Goal: Task Accomplishment & Management: Manage account settings

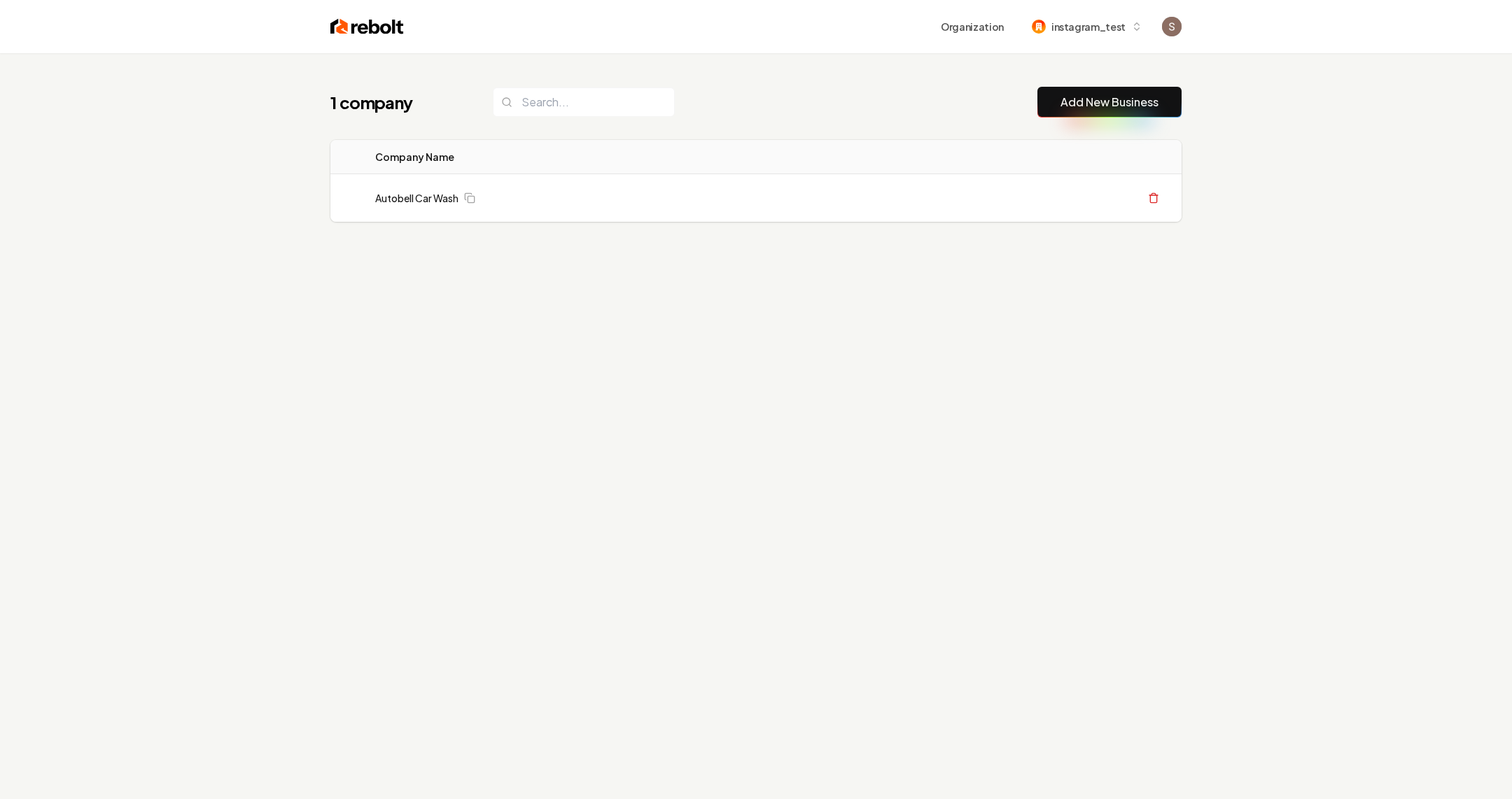
click at [736, 270] on div "1 company Add New Business Logo Company Name Actions Autobell Car Wash Create O…" at bounding box center [755, 181] width 896 height 258
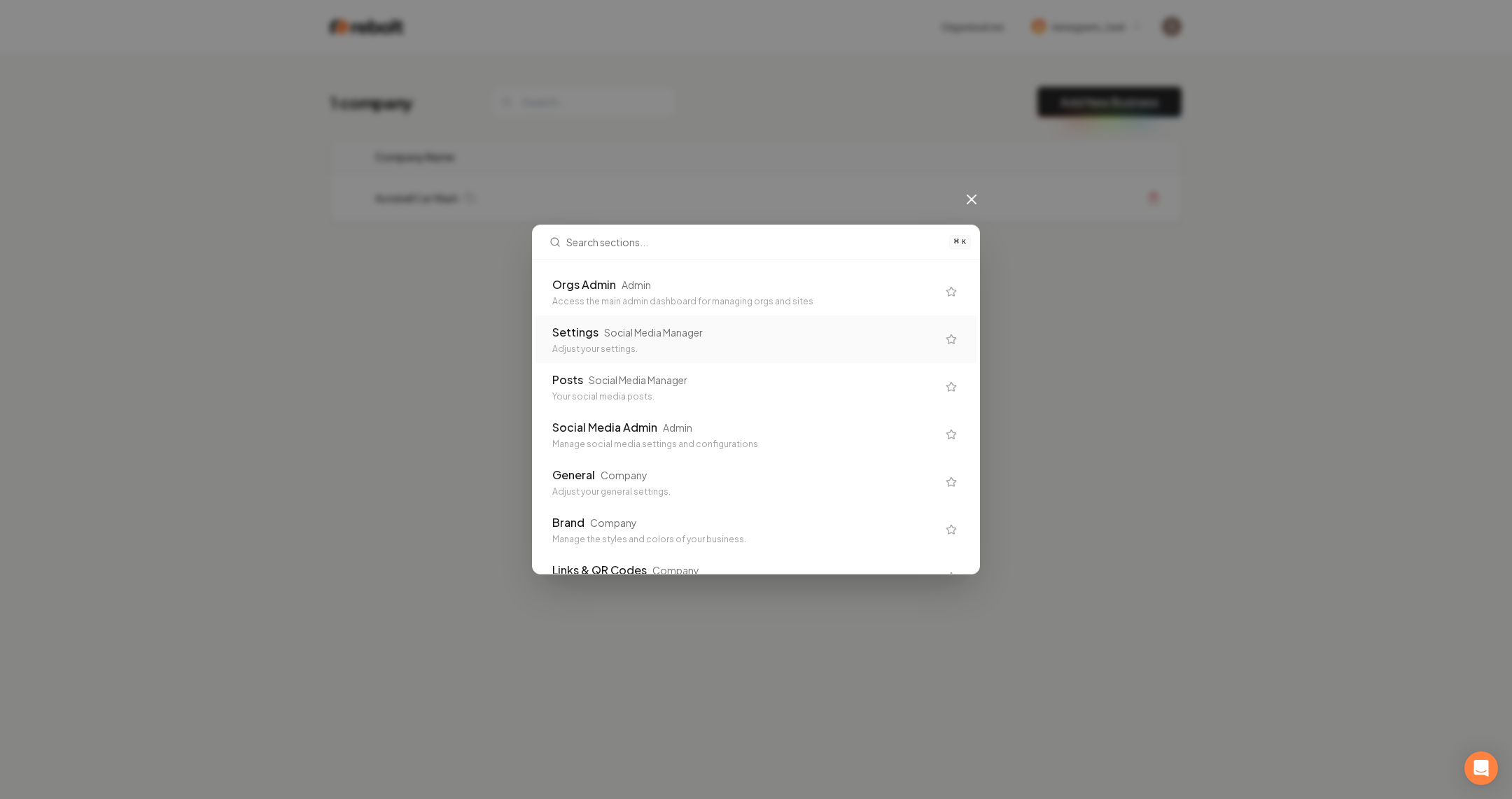
click at [713, 300] on div "Access the main admin dashboard for managing orgs and sites" at bounding box center [745, 301] width 385 height 11
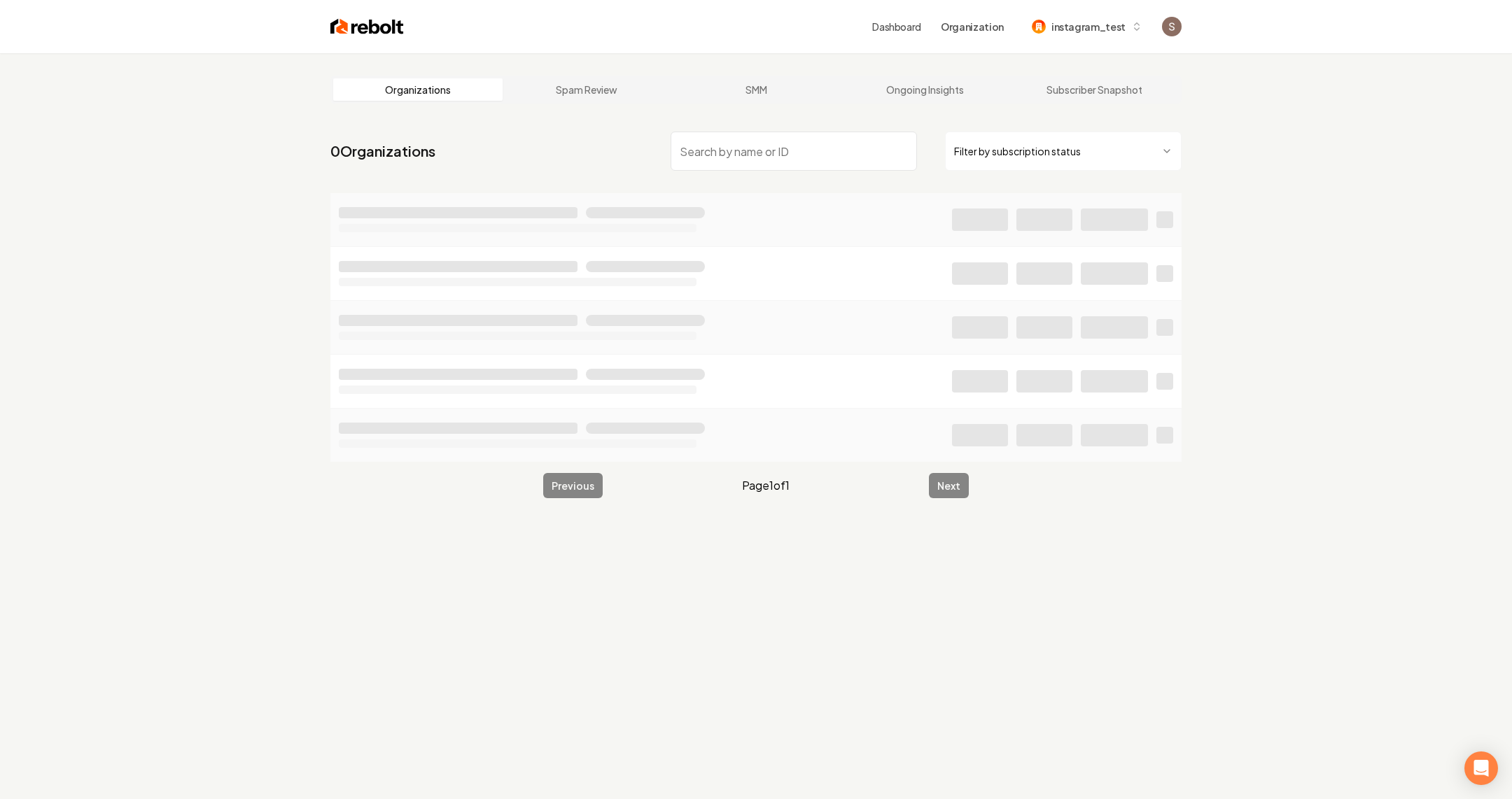
click at [739, 168] on input "search" at bounding box center [794, 151] width 246 height 39
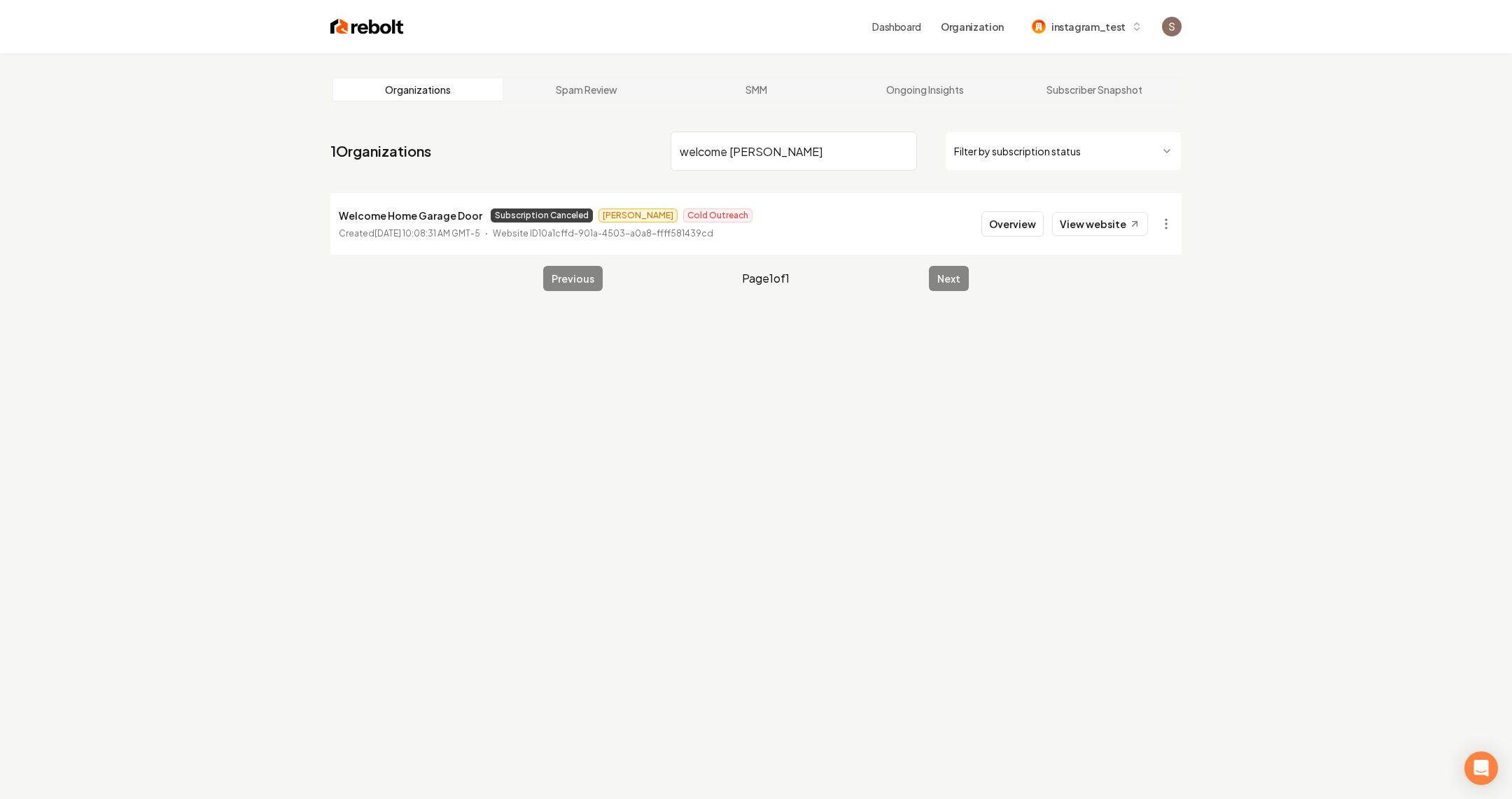
type input "welcome hom"
click at [547, 213] on span "Subscription Canceled" at bounding box center [541, 215] width 102 height 14
click at [1172, 211] on html "Dashboard Organization instagram_test Organizations Spam Review SMM Ongoing Ins…" at bounding box center [756, 399] width 1512 height 799
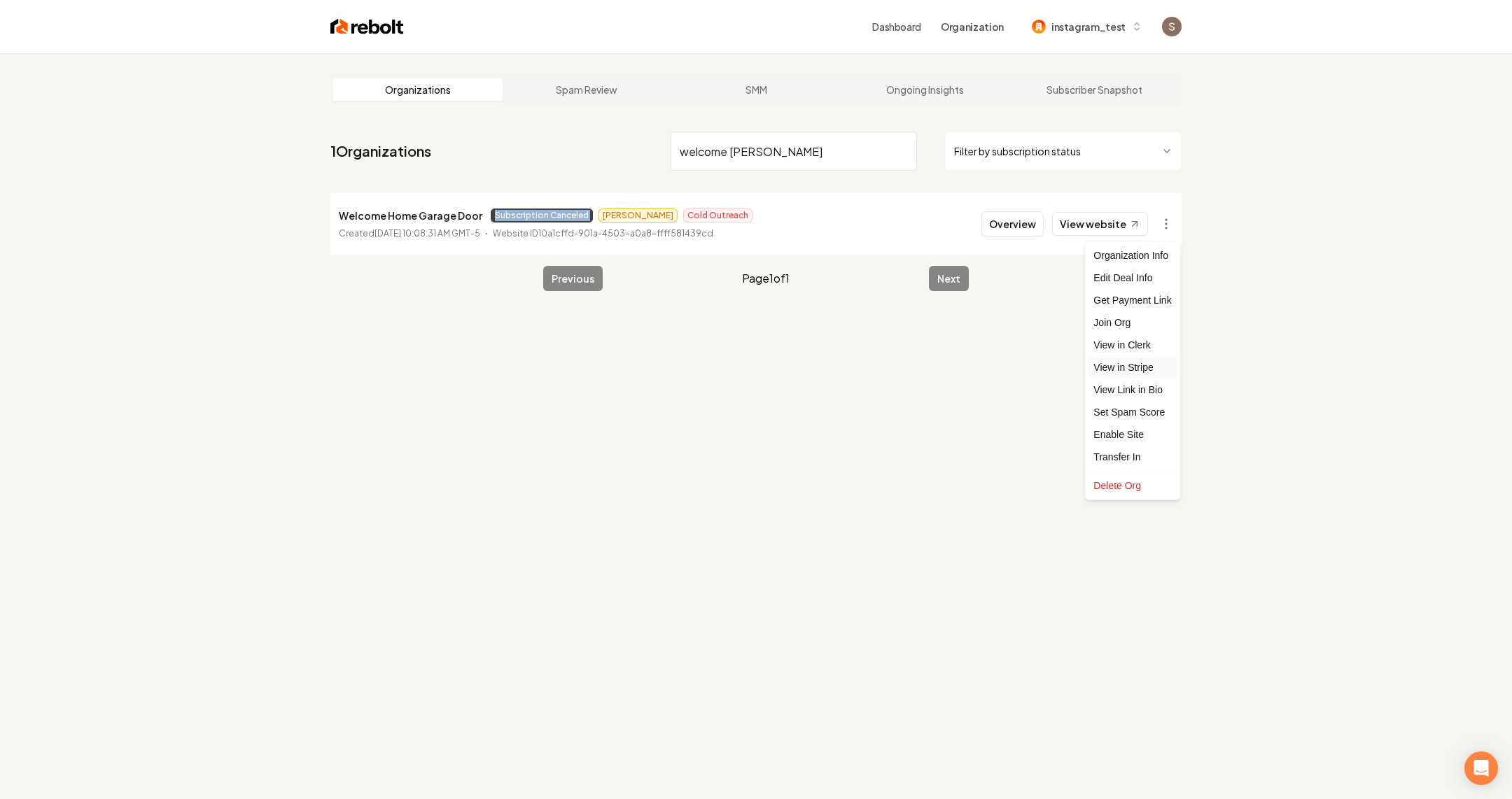
click at [1140, 361] on link "View in Stripe" at bounding box center [1132, 367] width 89 height 22
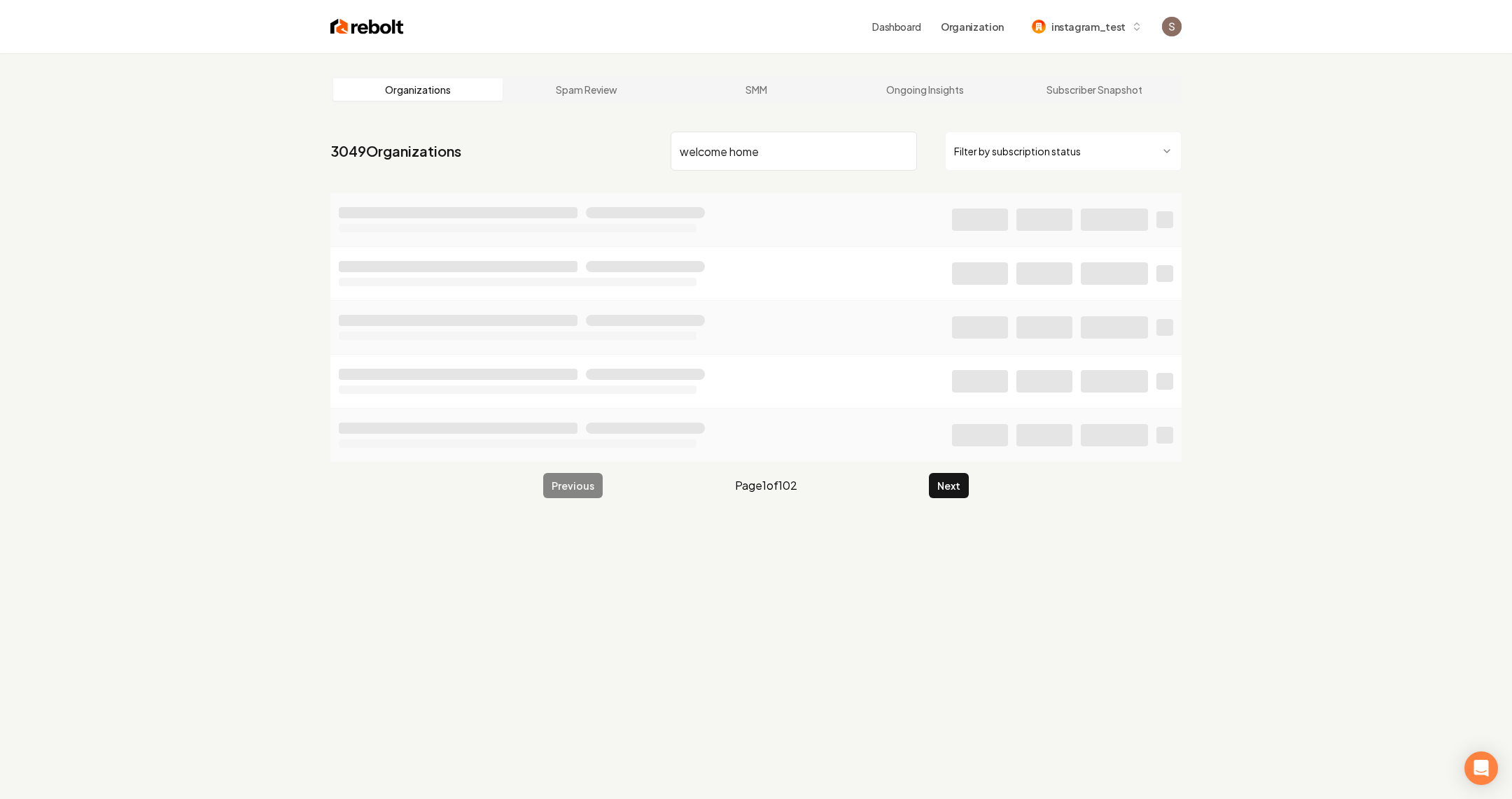
type input "welcome home"
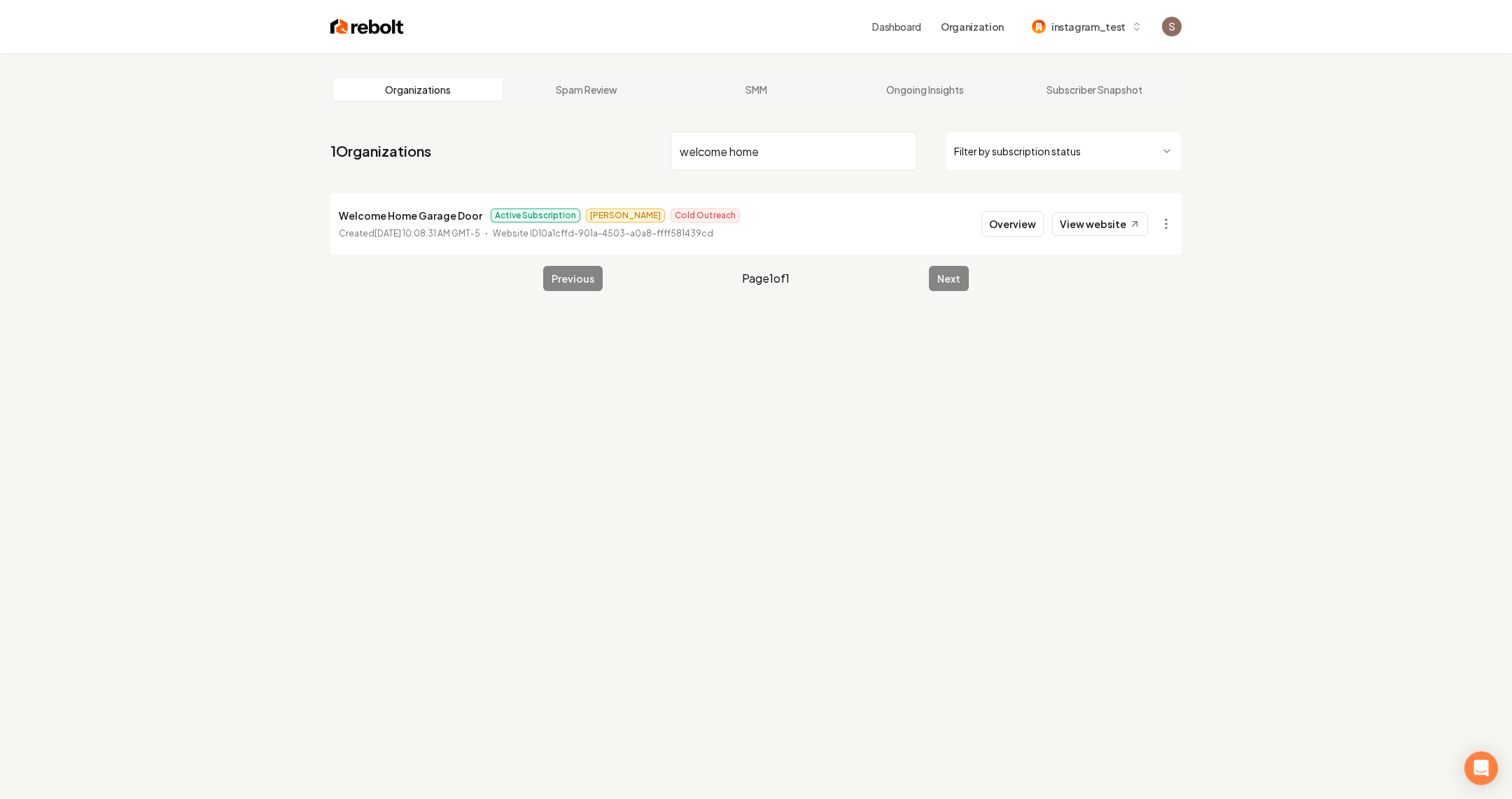
click at [792, 330] on div "Organizations Spam Review SMM Ongoing Insights Subscriber Snapshot 1 Organizati…" at bounding box center [756, 452] width 1512 height 799
click at [1136, 211] on div "Overview View website" at bounding box center [1064, 224] width 167 height 25
click at [1132, 219] on icon at bounding box center [1134, 224] width 12 height 12
click at [1128, 223] on icon at bounding box center [1134, 224] width 12 height 12
